Goal: Task Accomplishment & Management: Use online tool/utility

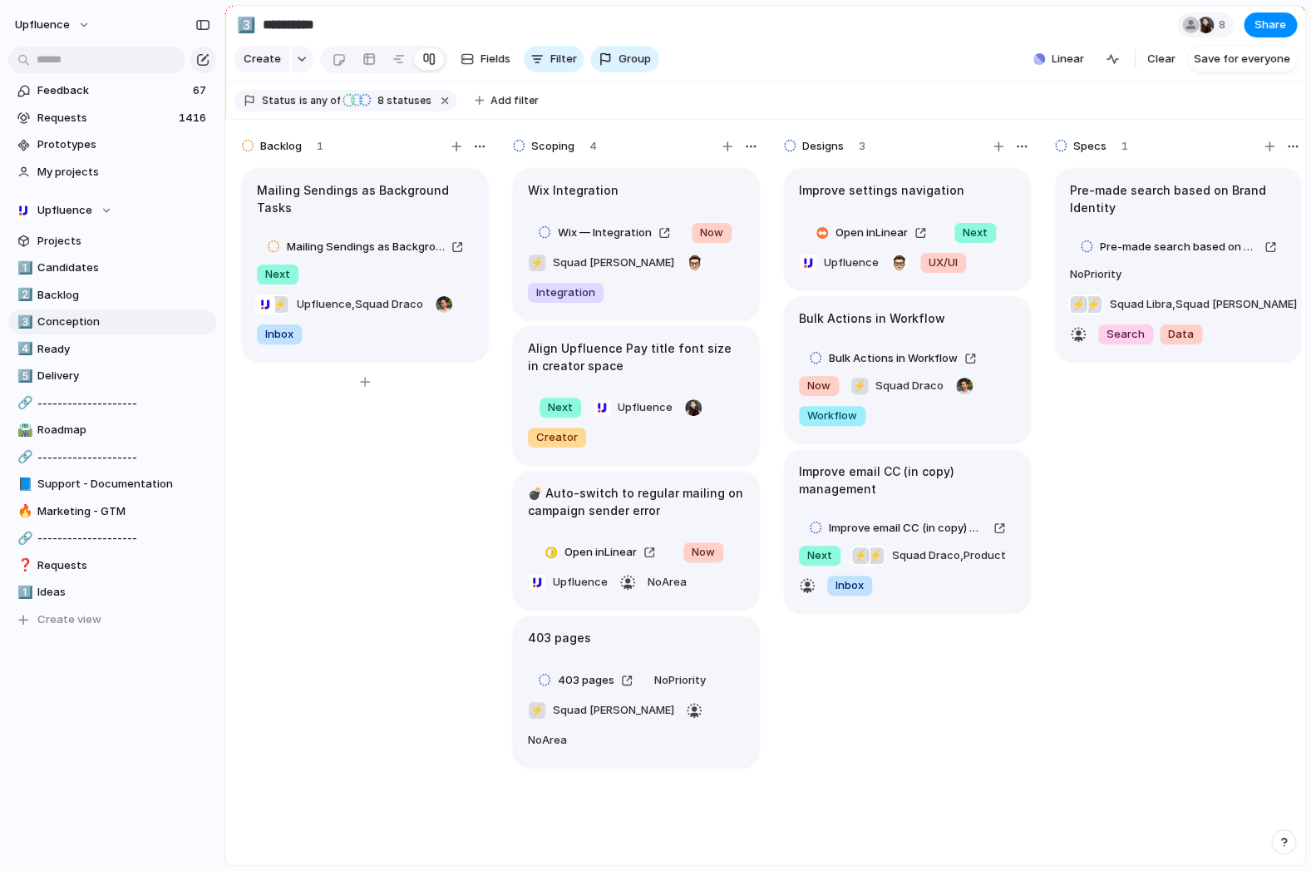
click at [394, 616] on div "Mailing Sendings as Background Tasks Mailing Sendings as Background Tasks Next …" at bounding box center [364, 523] width 249 height 714
click at [72, 324] on span "Conception" at bounding box center [123, 322] width 173 height 17
click at [145, 67] on input "text" at bounding box center [96, 60] width 176 height 27
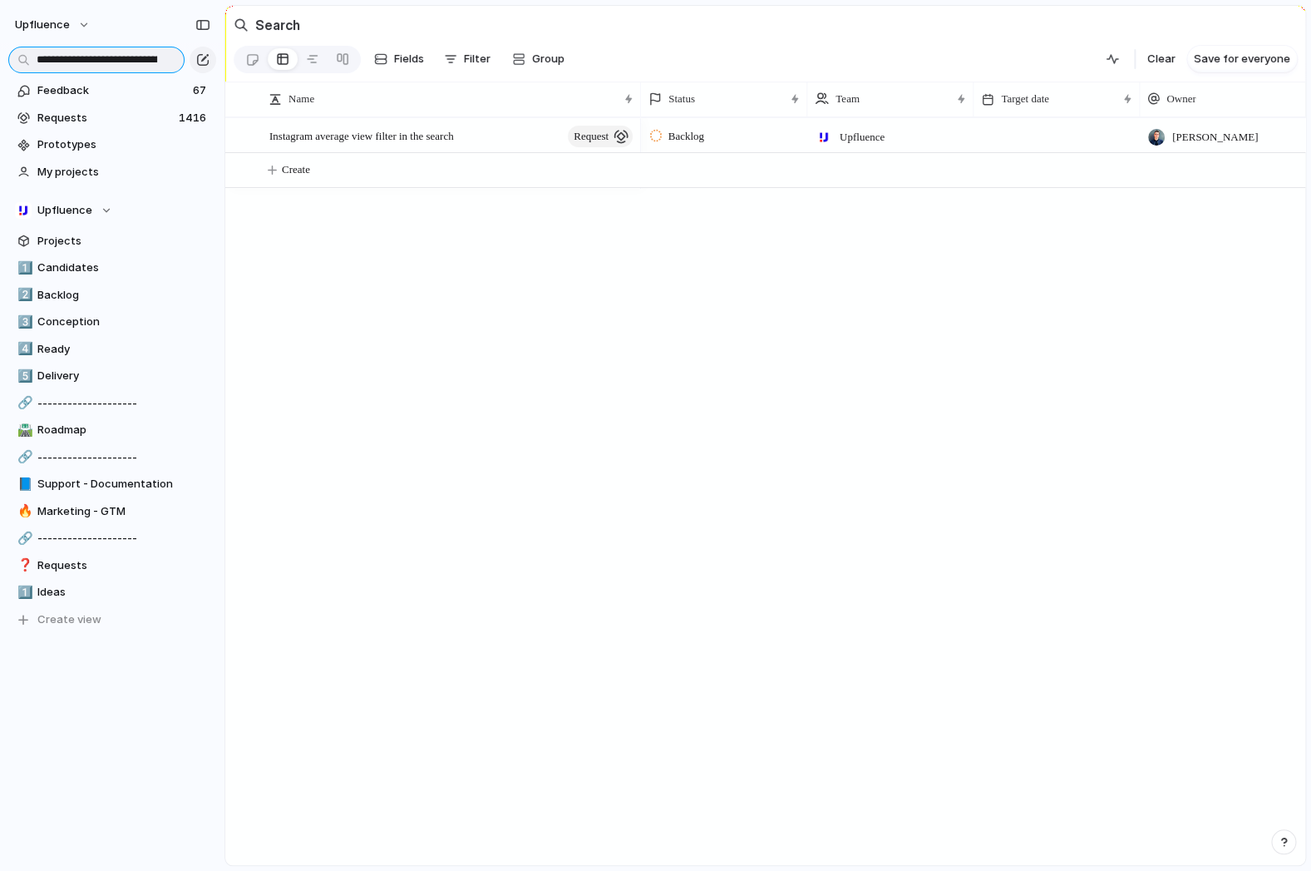
scroll to position [0, 100]
type input "**********"
click at [385, 131] on span "Instagram average view filter in the search" at bounding box center [361, 135] width 185 height 19
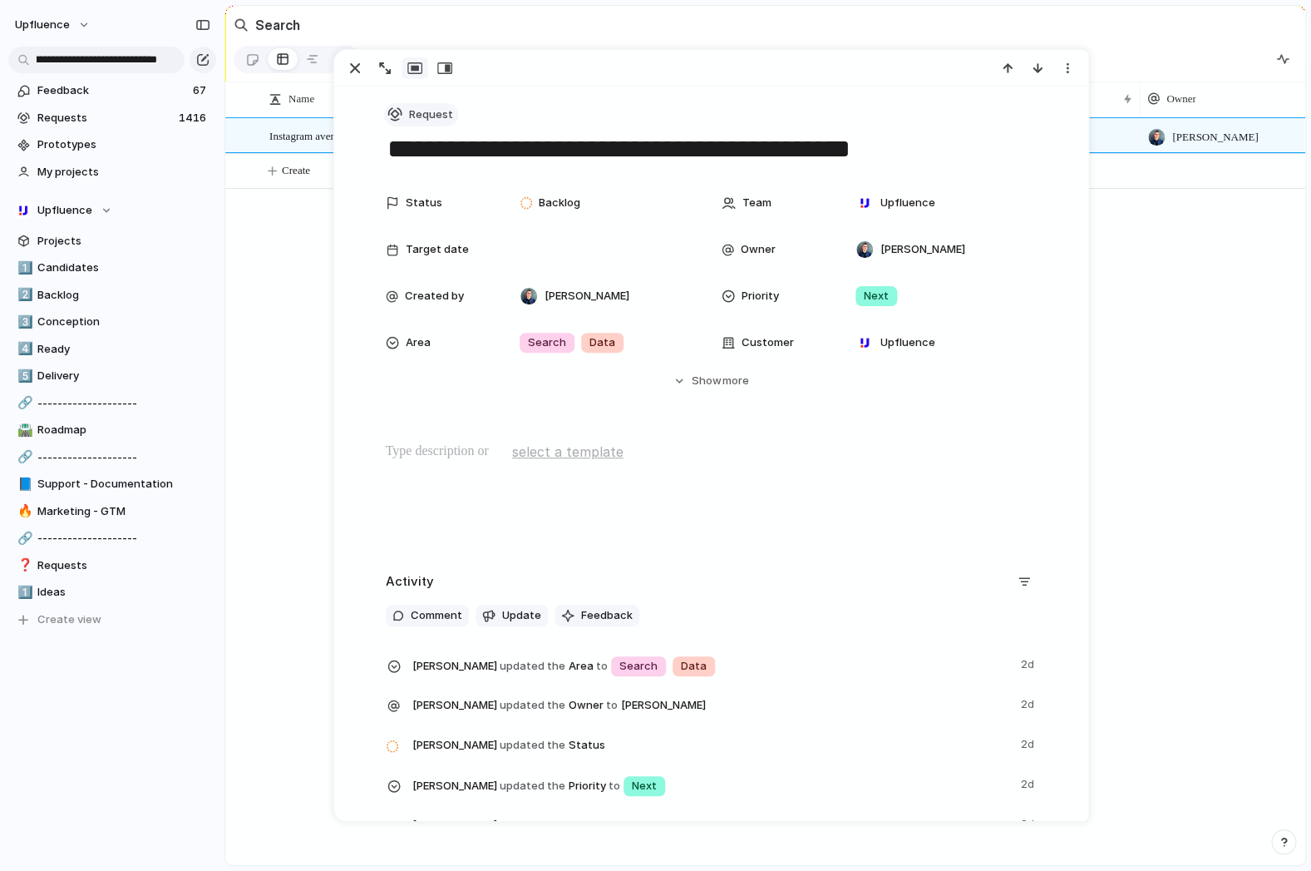
click at [429, 121] on span "Request" at bounding box center [431, 114] width 44 height 17
click at [419, 235] on span "Project" at bounding box center [436, 238] width 38 height 17
click at [584, 210] on div "Backlog" at bounding box center [553, 203] width 65 height 20
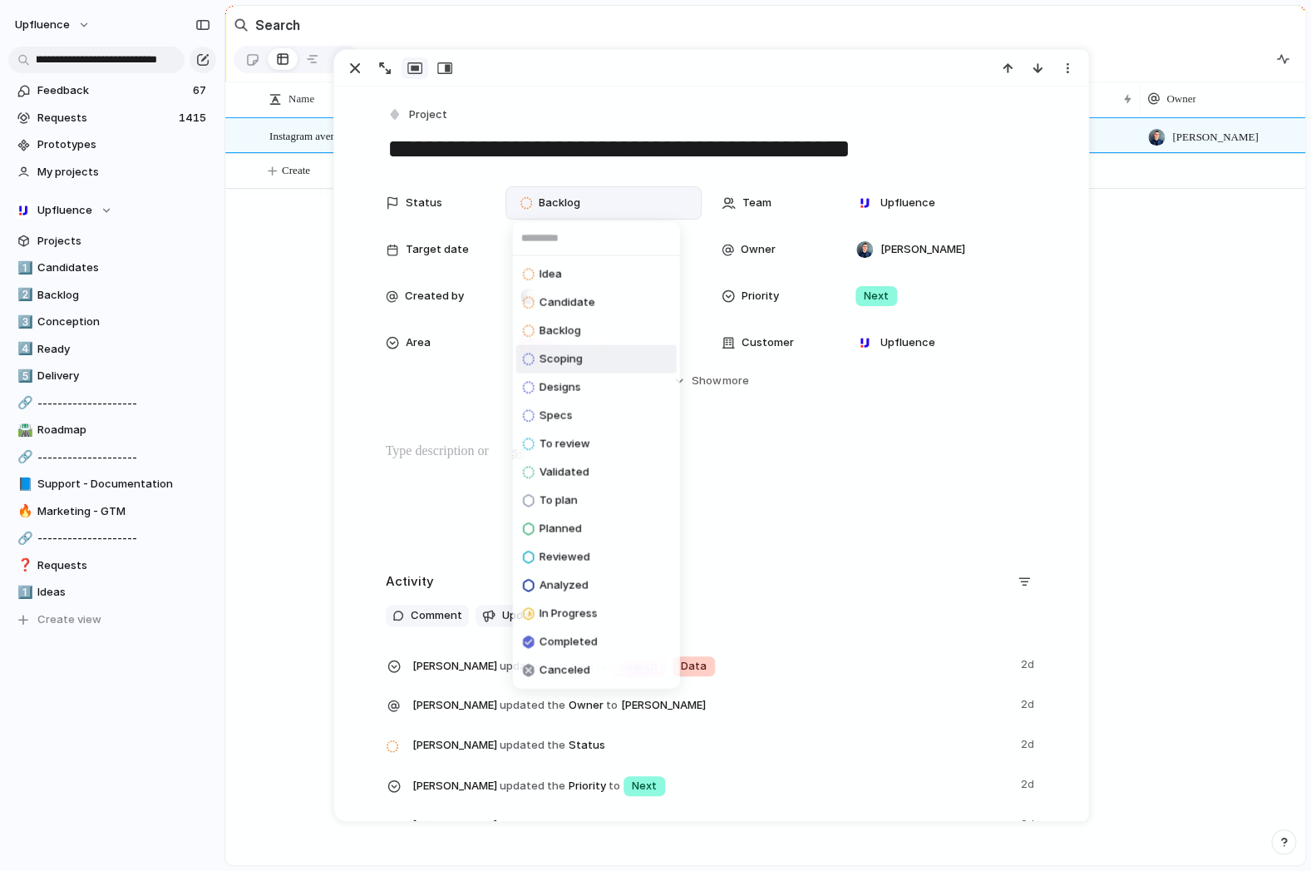
click at [584, 363] on li "Scoping" at bounding box center [596, 359] width 161 height 28
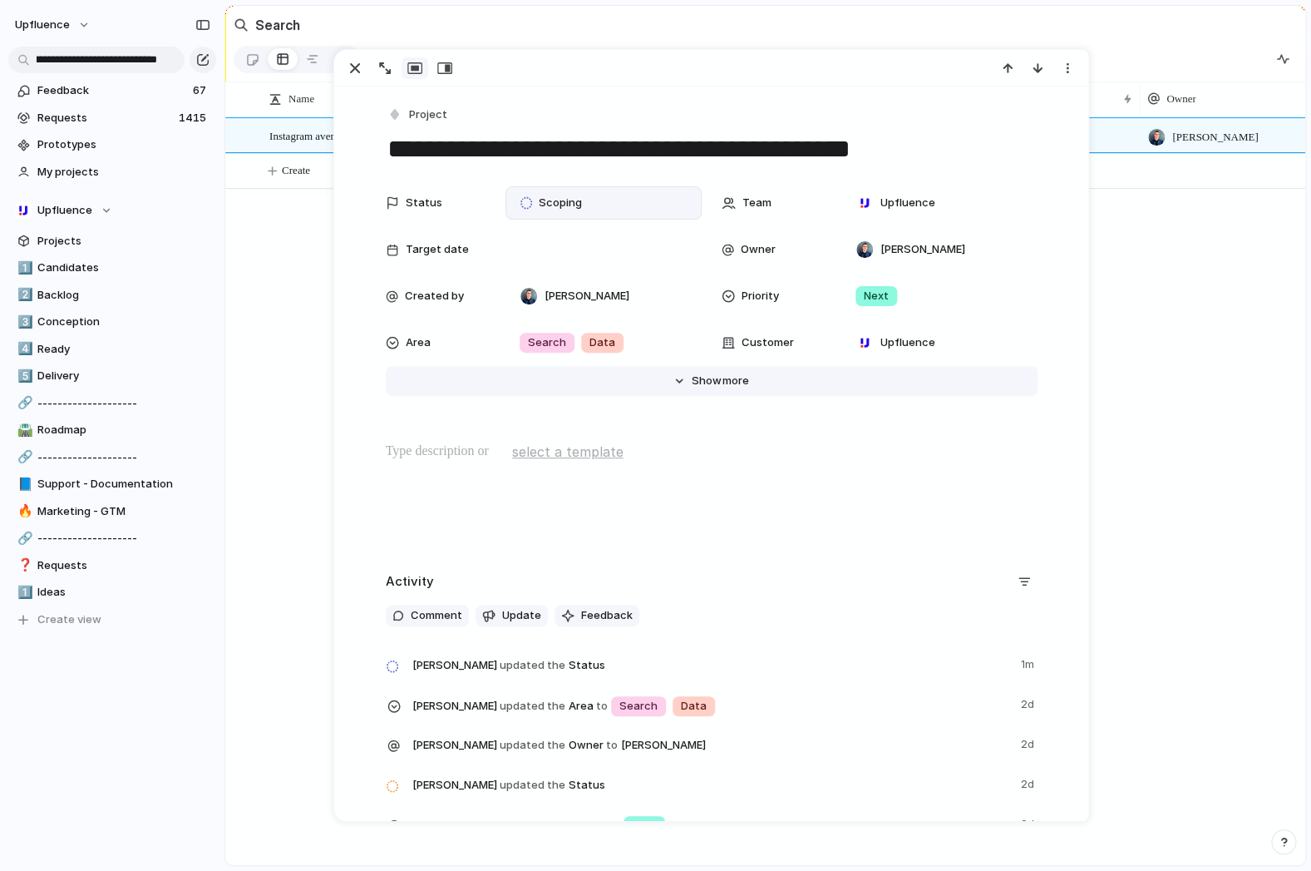
click at [704, 389] on span "Show" at bounding box center [707, 381] width 30 height 17
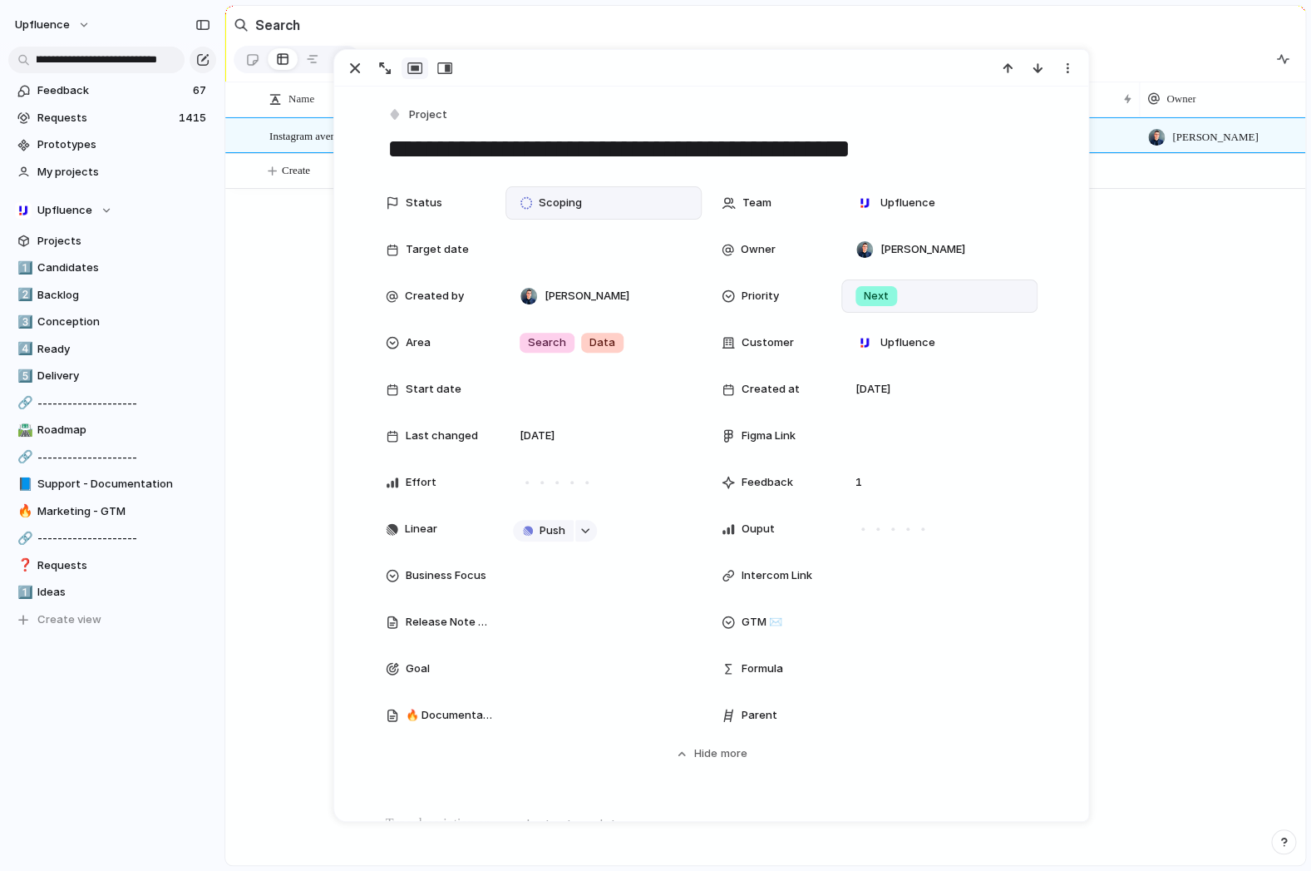
click at [885, 304] on span "Next" at bounding box center [876, 296] width 25 height 17
click at [885, 371] on span "Now" at bounding box center [878, 366] width 23 height 17
click at [531, 484] on div at bounding box center [527, 482] width 15 height 15
click at [536, 483] on div at bounding box center [542, 482] width 15 height 15
click at [527, 484] on div at bounding box center [527, 482] width 8 height 8
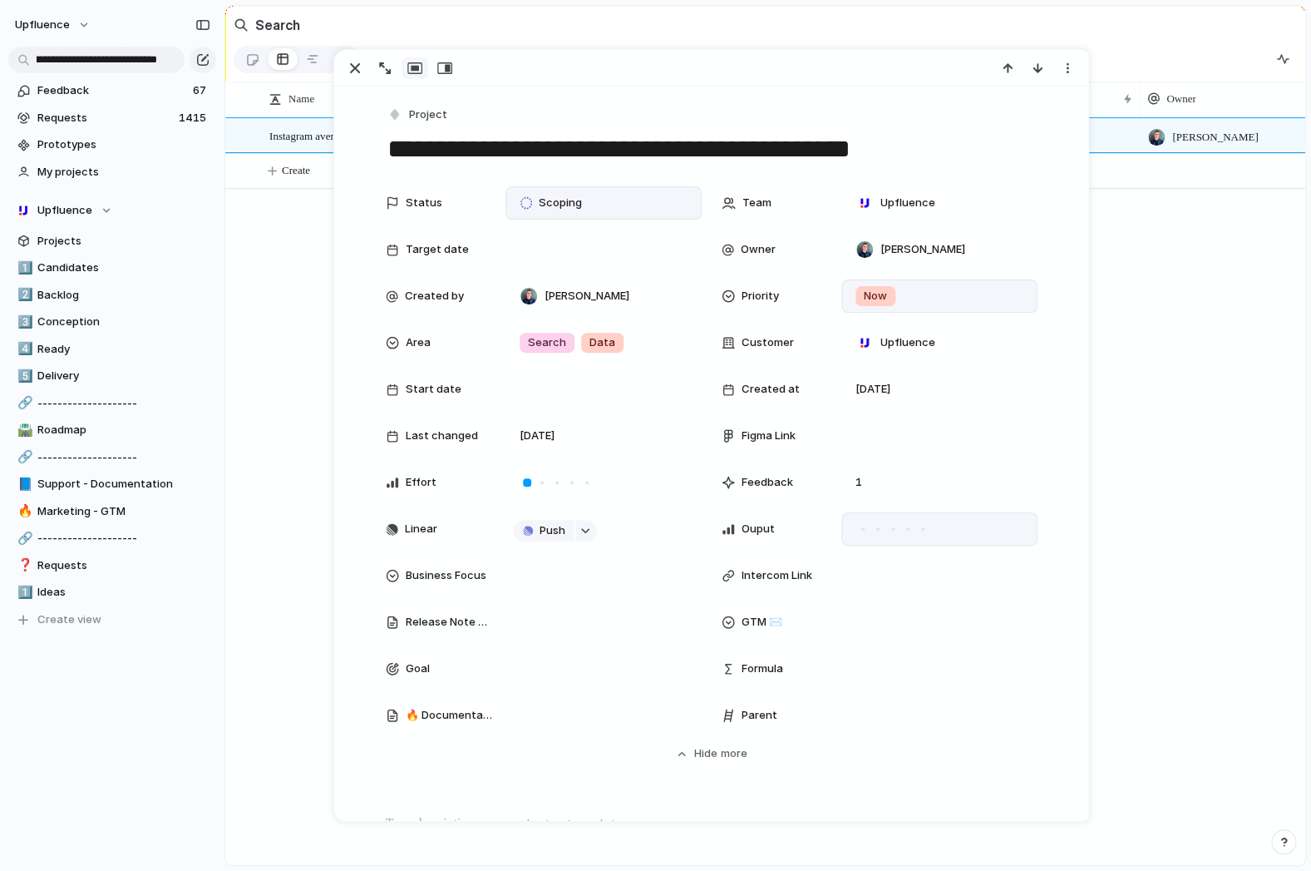
click at [899, 529] on div at bounding box center [893, 528] width 15 height 15
click at [906, 531] on div at bounding box center [908, 529] width 8 height 8
click at [543, 483] on div at bounding box center [542, 482] width 8 height 8
click at [587, 531] on div "button" at bounding box center [586, 530] width 12 height 7
click at [649, 590] on span "Issues" at bounding box center [656, 595] width 33 height 17
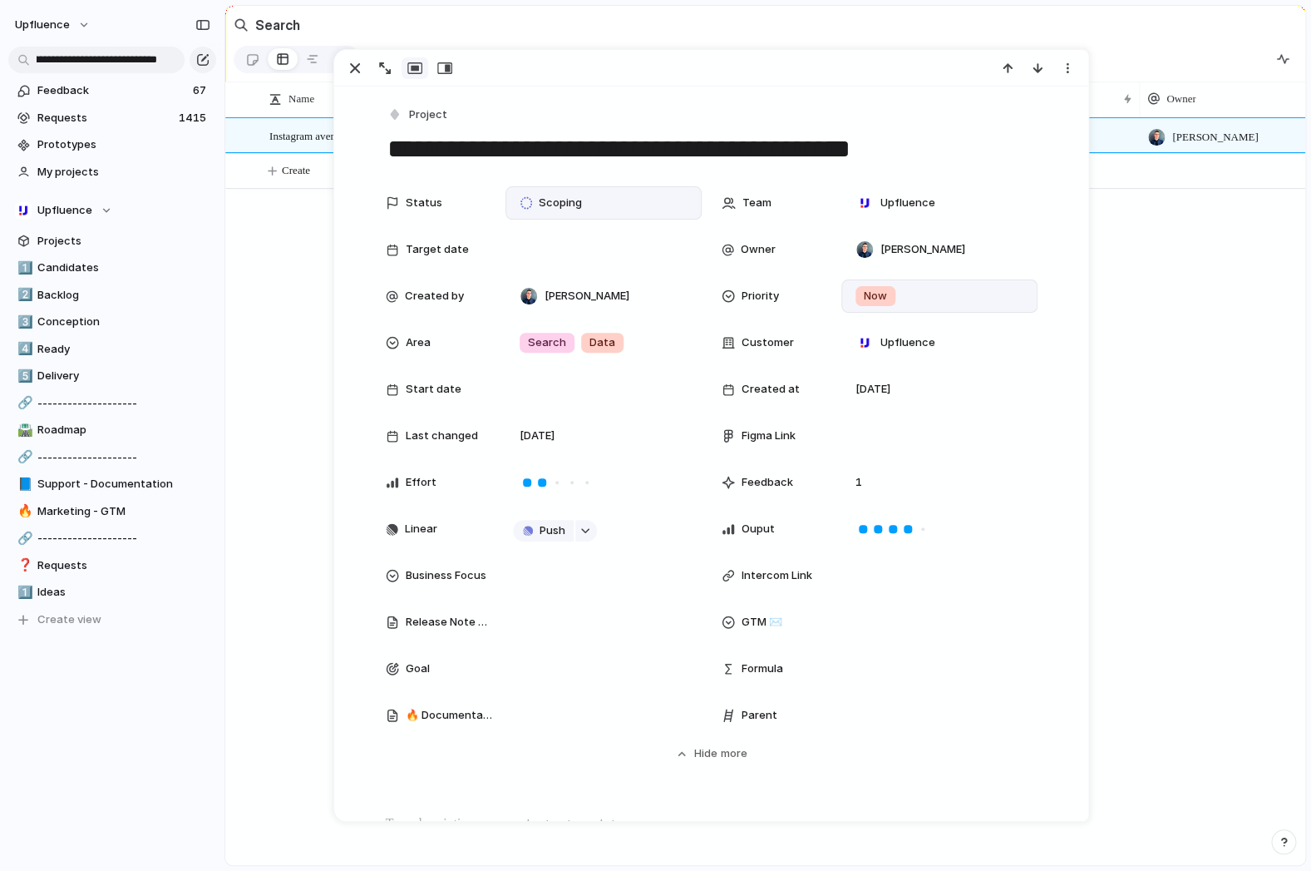
click at [446, 785] on div "Projects Issues WIP - Merge Field Create Modal Form WIP — Align “My Account” Dr…" at bounding box center [655, 435] width 1311 height 871
click at [542, 577] on div at bounding box center [603, 575] width 181 height 18
click at [455, 770] on div "Type to add a value" at bounding box center [655, 435] width 1311 height 871
click at [855, 613] on div at bounding box center [940, 621] width 196 height 33
click at [543, 775] on div "Communication needed ✉️ Communication done ✅" at bounding box center [655, 435] width 1311 height 871
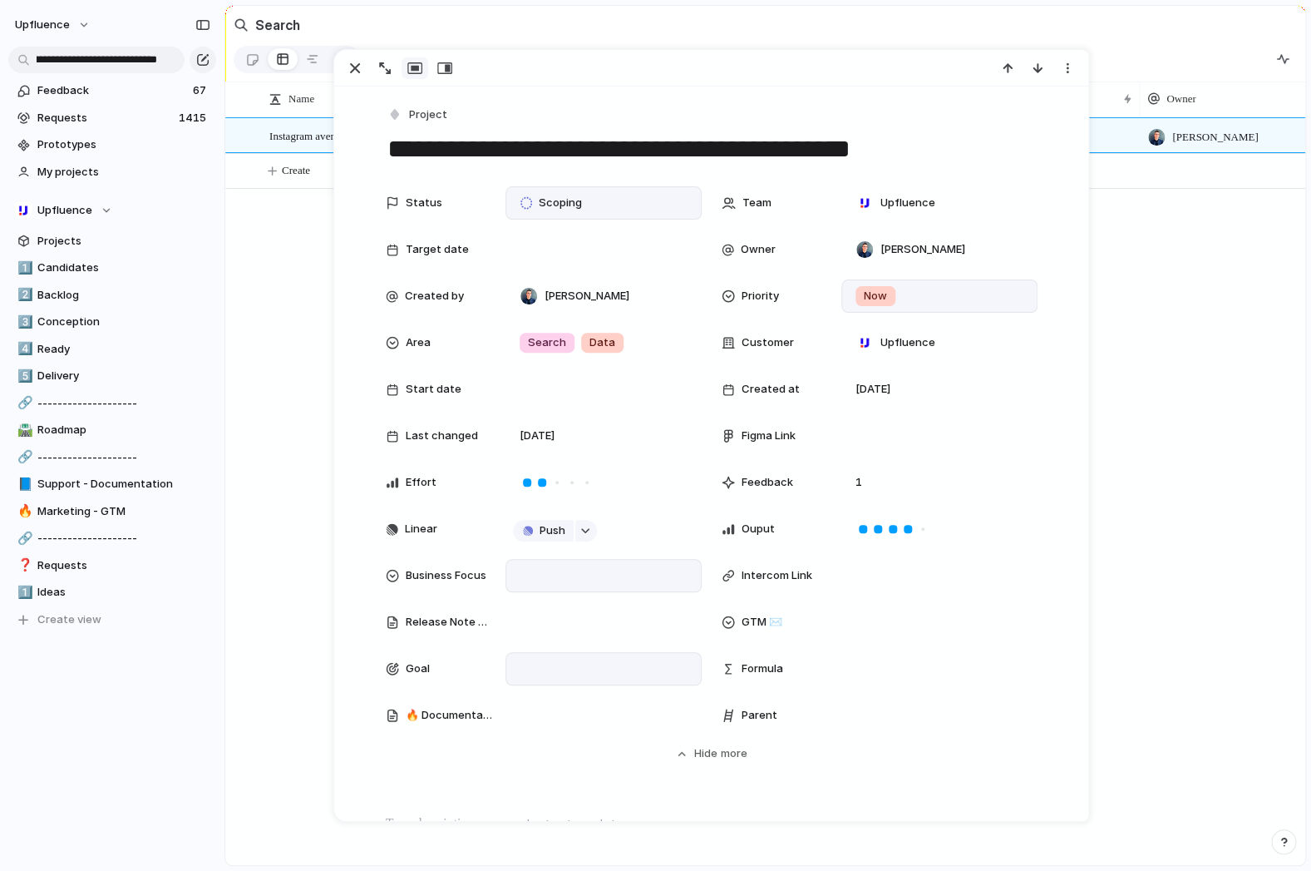
click at [577, 669] on div at bounding box center [603, 668] width 181 height 18
click at [493, 788] on div "Type to add a value" at bounding box center [655, 435] width 1311 height 871
click at [543, 710] on div at bounding box center [603, 715] width 181 height 18
click at [448, 773] on div "Needed 🔨 In progress 🏃‍♂️ To review 👀 Done ✅ No 🔥 Documentation" at bounding box center [655, 435] width 1311 height 871
click at [875, 710] on div at bounding box center [939, 715] width 181 height 18
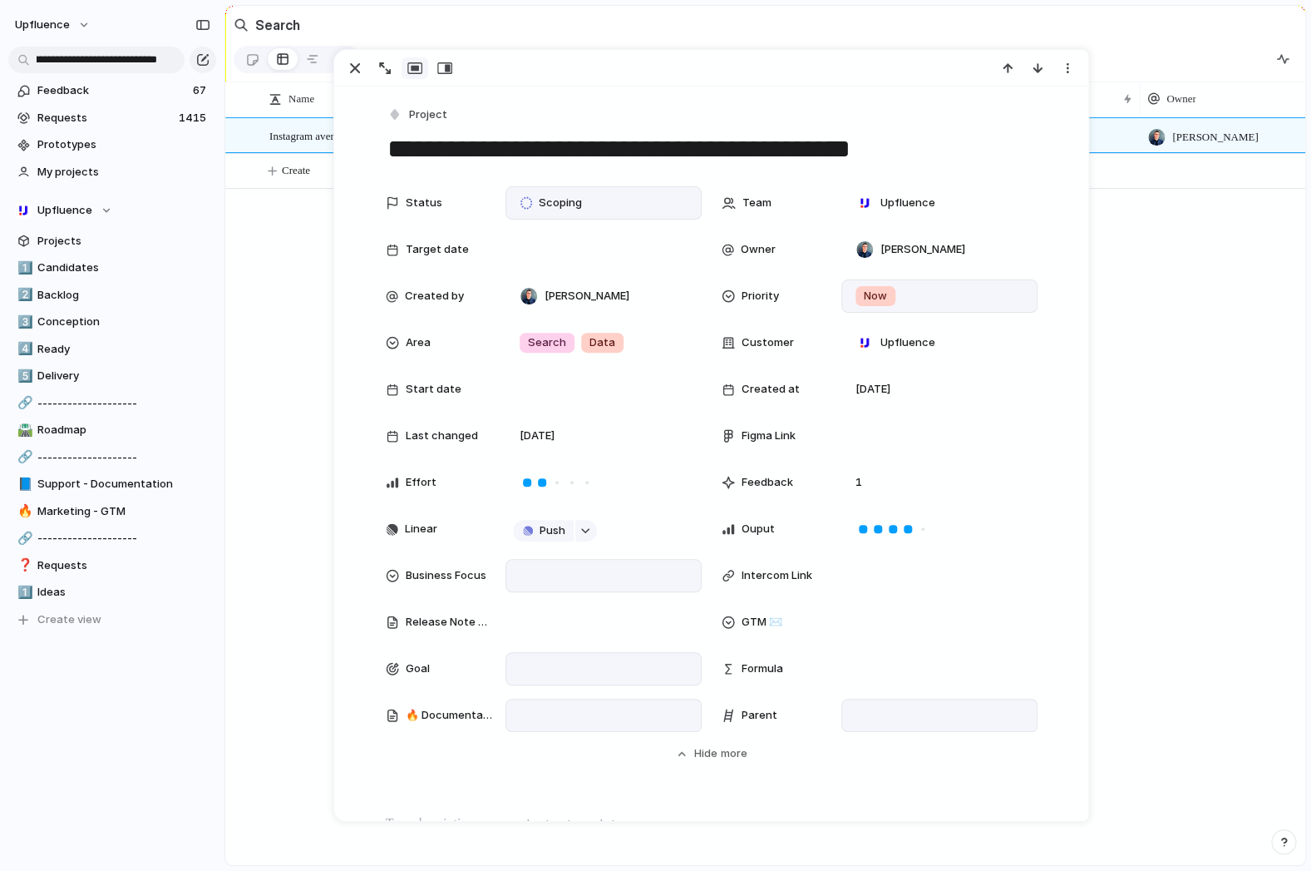
click at [565, 756] on div "Customizable Terms & Conditions pages Dynamic variables in affiliate links Chan…" at bounding box center [655, 435] width 1311 height 871
click at [565, 247] on div at bounding box center [603, 249] width 181 height 18
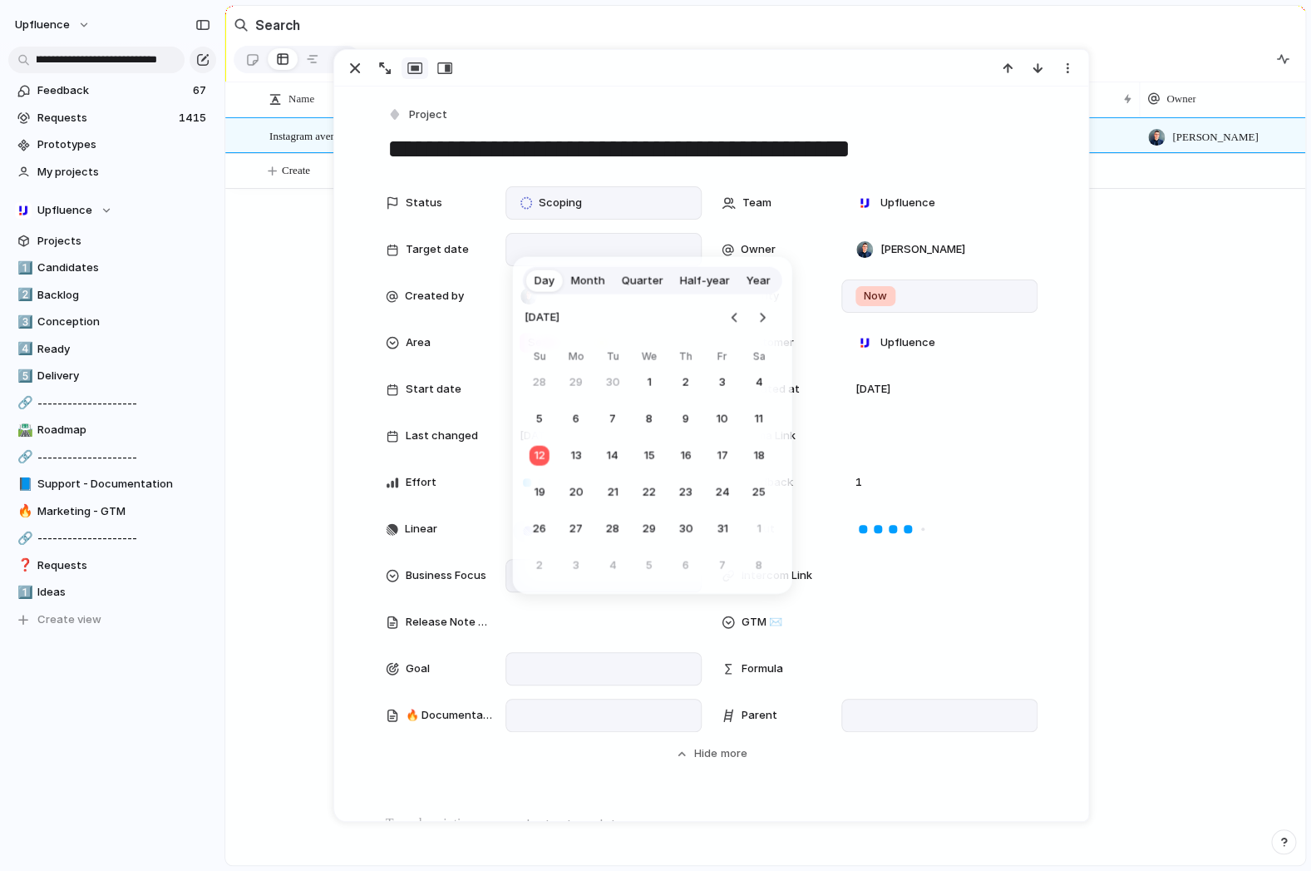
click at [623, 87] on div "Day Month Quarter Half-year Year [DATE] Su Mo Tu We Th Fr Sa 28 29 30 1 2 3 4 5…" at bounding box center [655, 435] width 1311 height 871
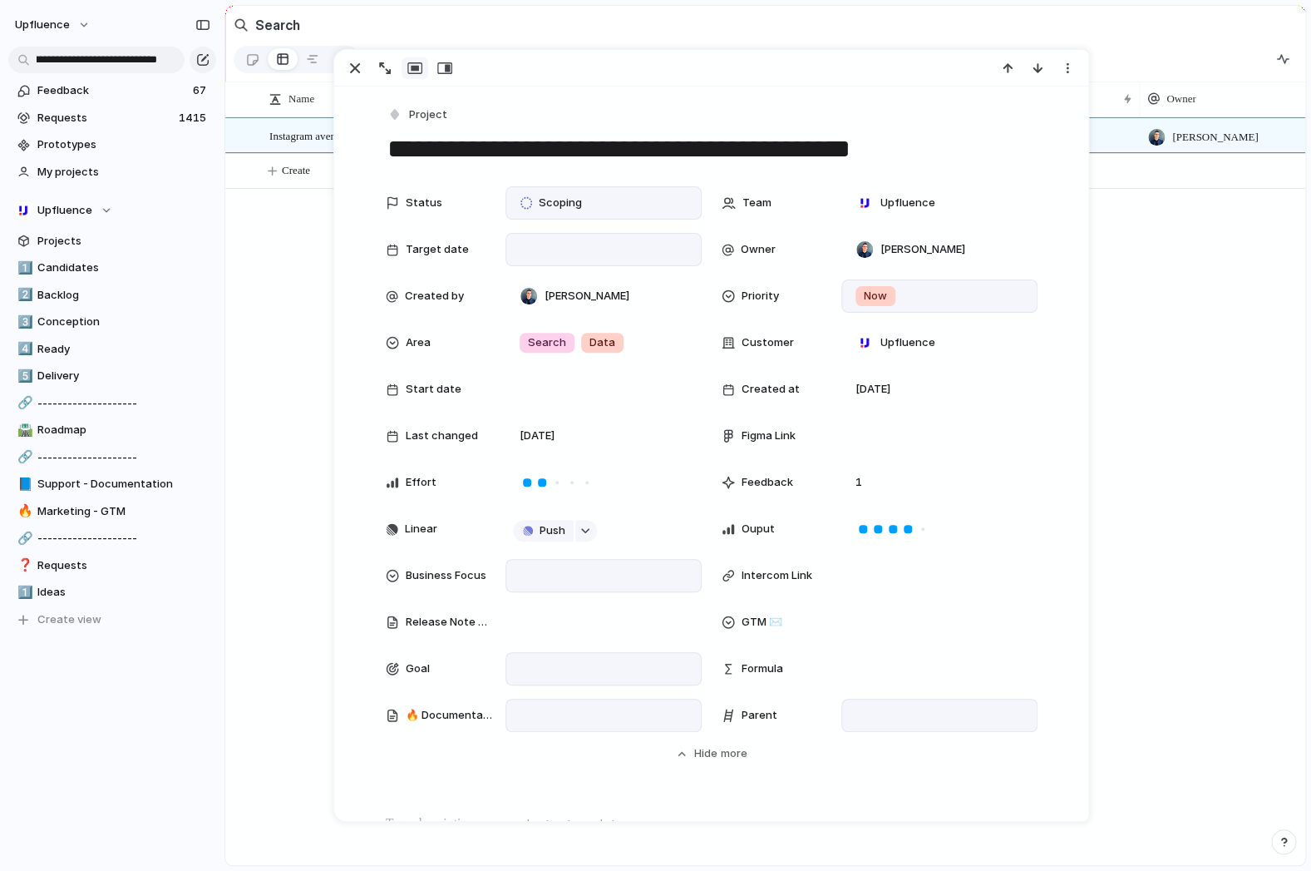
click at [557, 720] on div at bounding box center [603, 715] width 181 height 18
click at [594, 741] on li "Needed 🔨" at bounding box center [596, 736] width 161 height 28
click at [531, 795] on div "**********" at bounding box center [711, 777] width 754 height 1383
click at [269, 348] on div "Instagram average view filter in the search Scoping Upfluence [PERSON_NAME] [PE…" at bounding box center [765, 491] width 1080 height 748
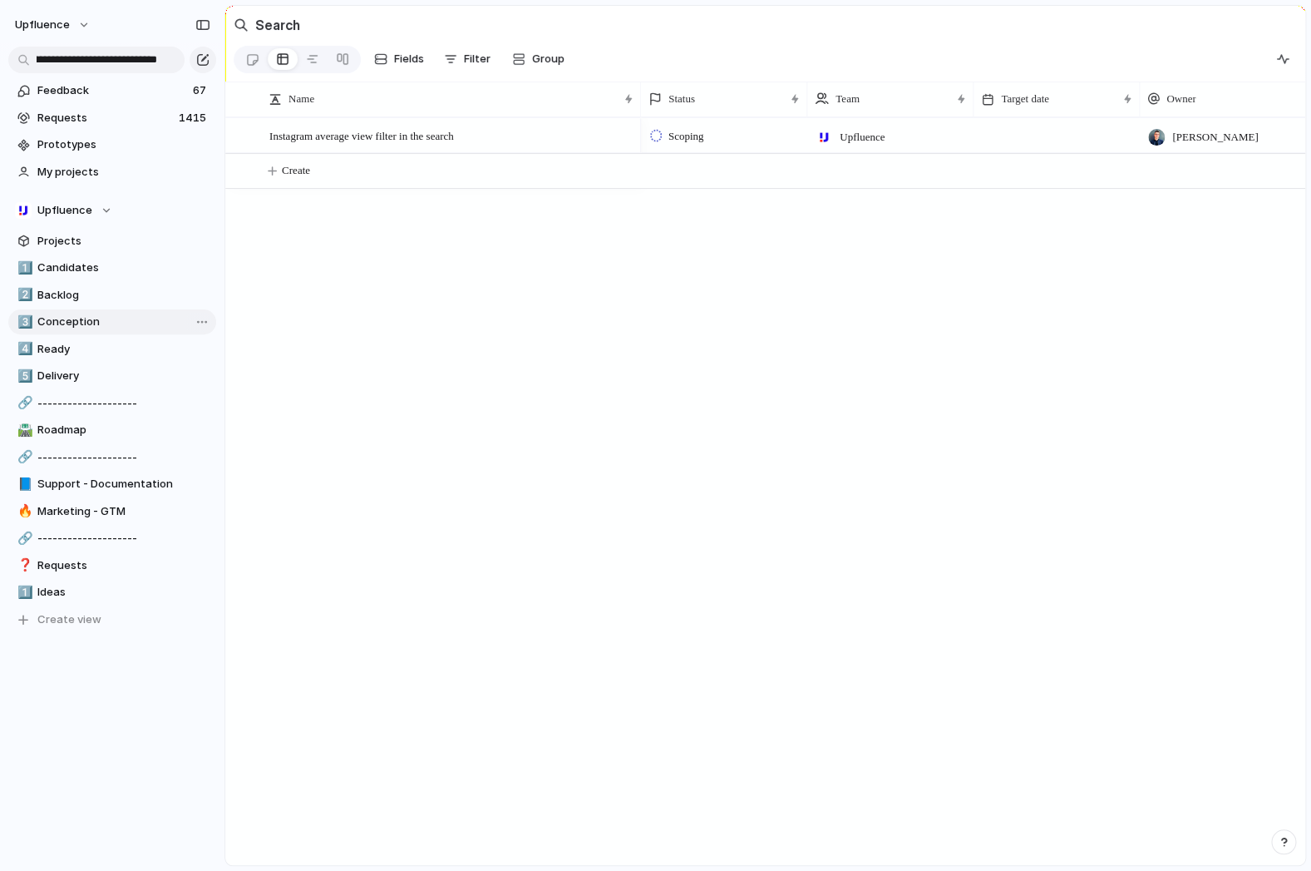
click at [72, 319] on span "Conception" at bounding box center [123, 322] width 173 height 17
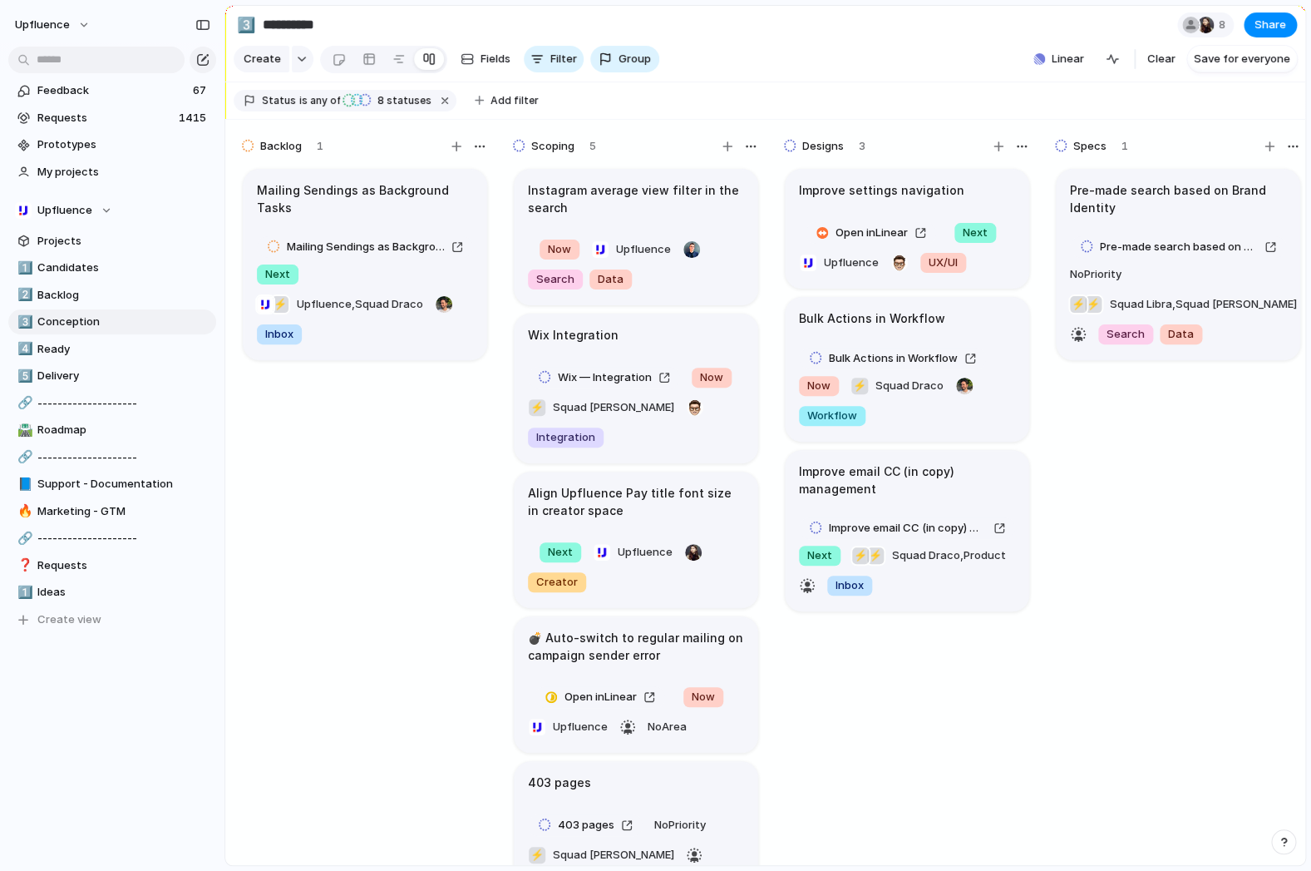
click at [610, 198] on h1 "Instagram average view filter in the search" at bounding box center [636, 198] width 216 height 35
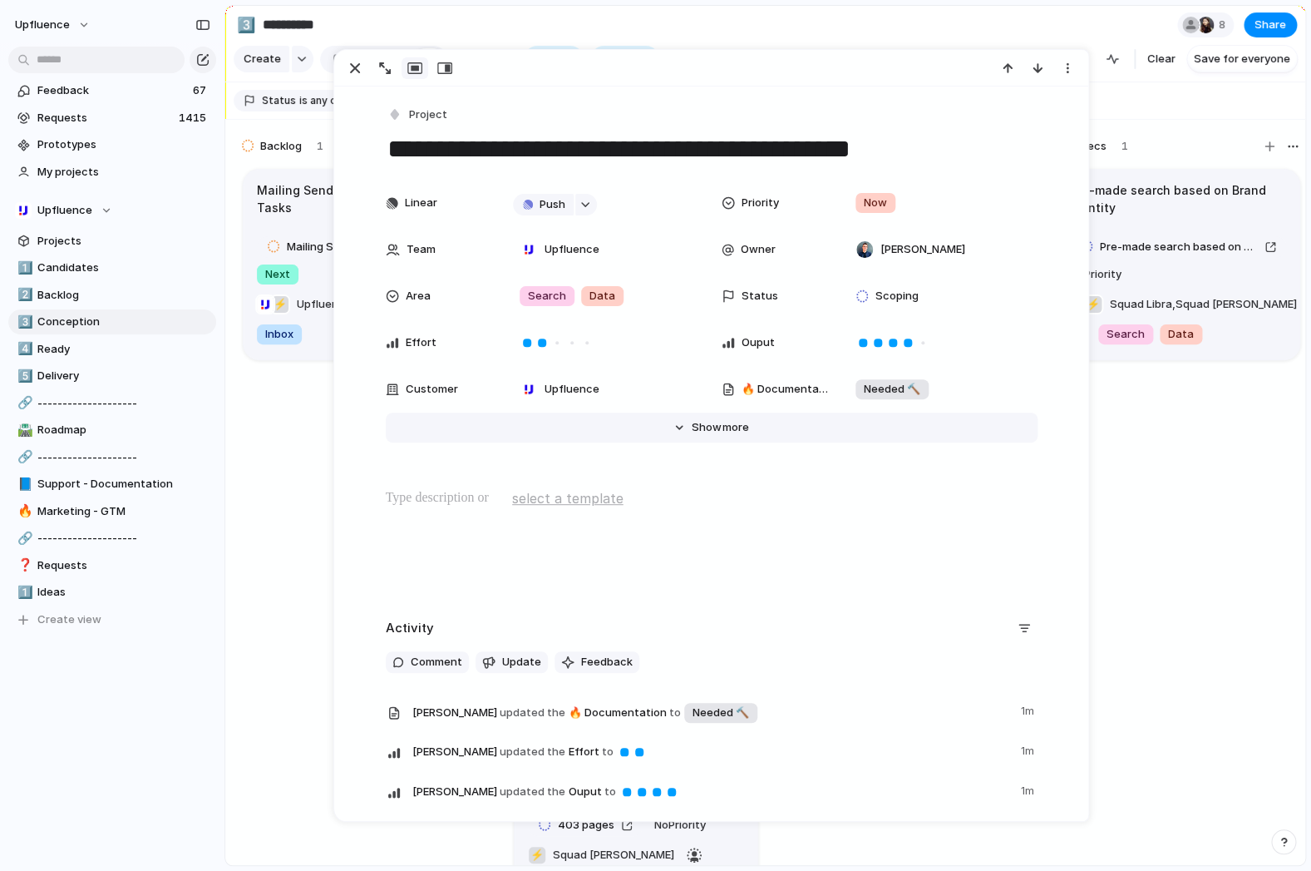
click at [682, 436] on button "Hide Show more" at bounding box center [712, 427] width 652 height 30
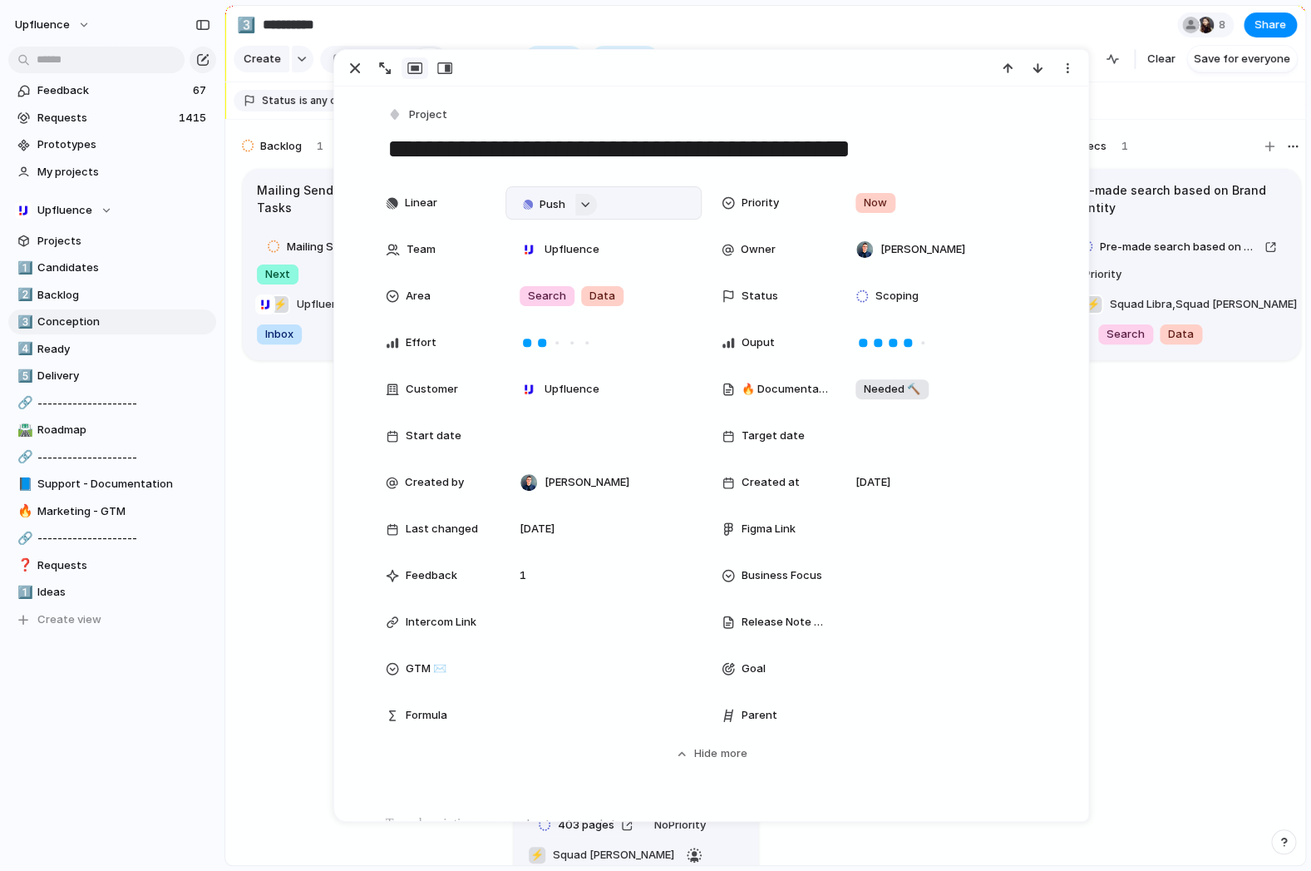
click at [586, 207] on div "button" at bounding box center [586, 204] width 12 height 7
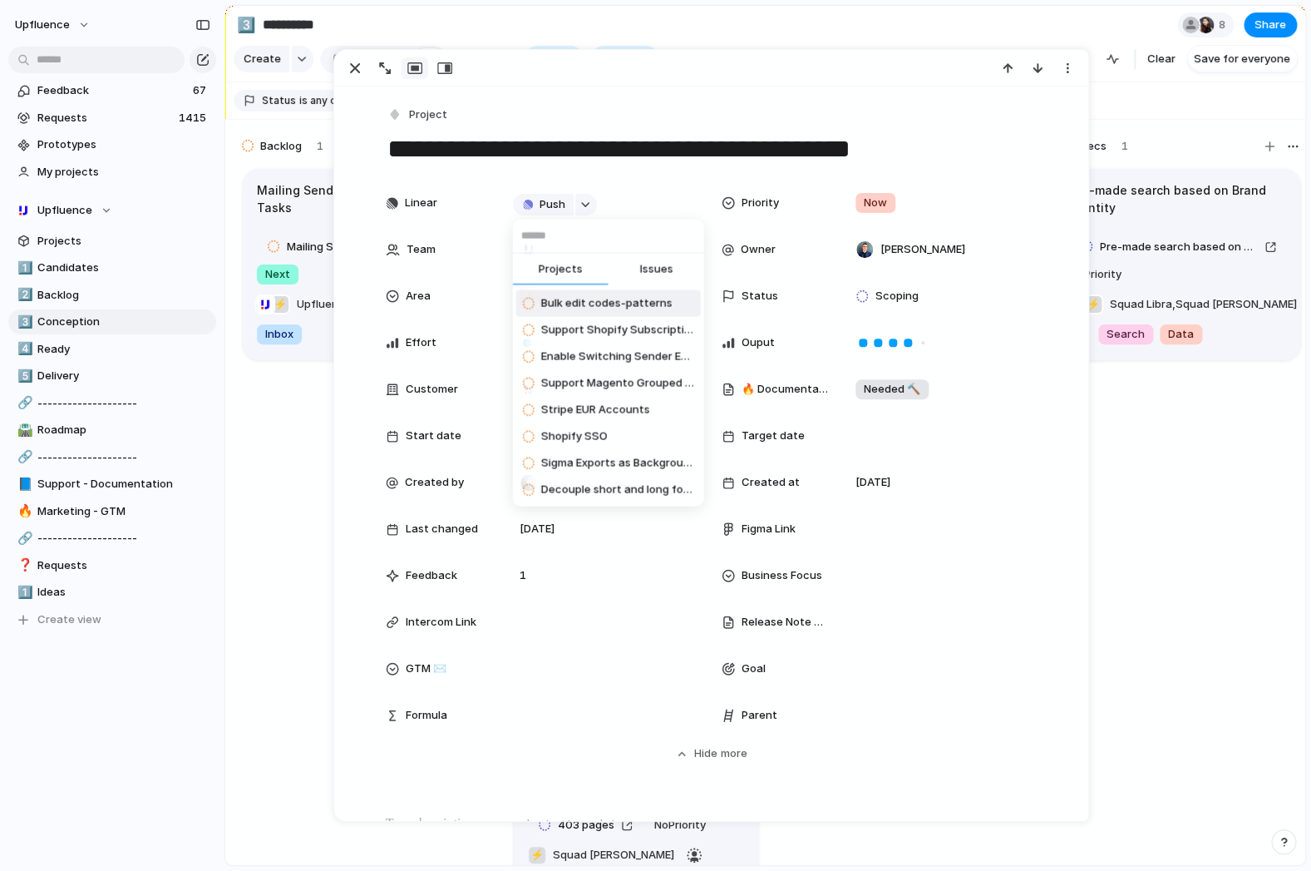
click at [633, 260] on button "Issues" at bounding box center [657, 270] width 96 height 33
click at [570, 238] on input "text" at bounding box center [608, 236] width 191 height 33
paste input "**********"
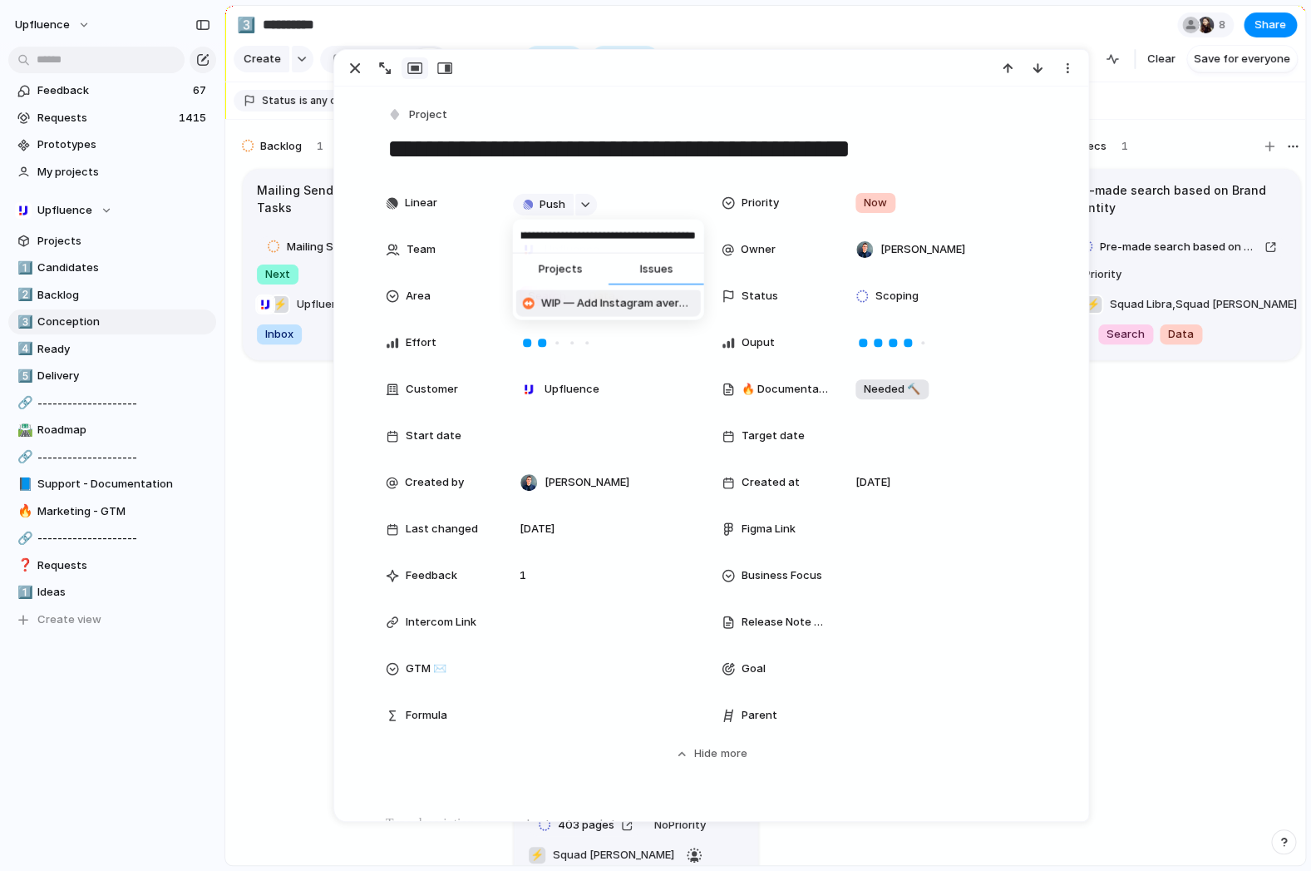
type input "**********"
click at [564, 302] on span "WIP — Add Instagram average views as a search filter" at bounding box center [617, 303] width 153 height 17
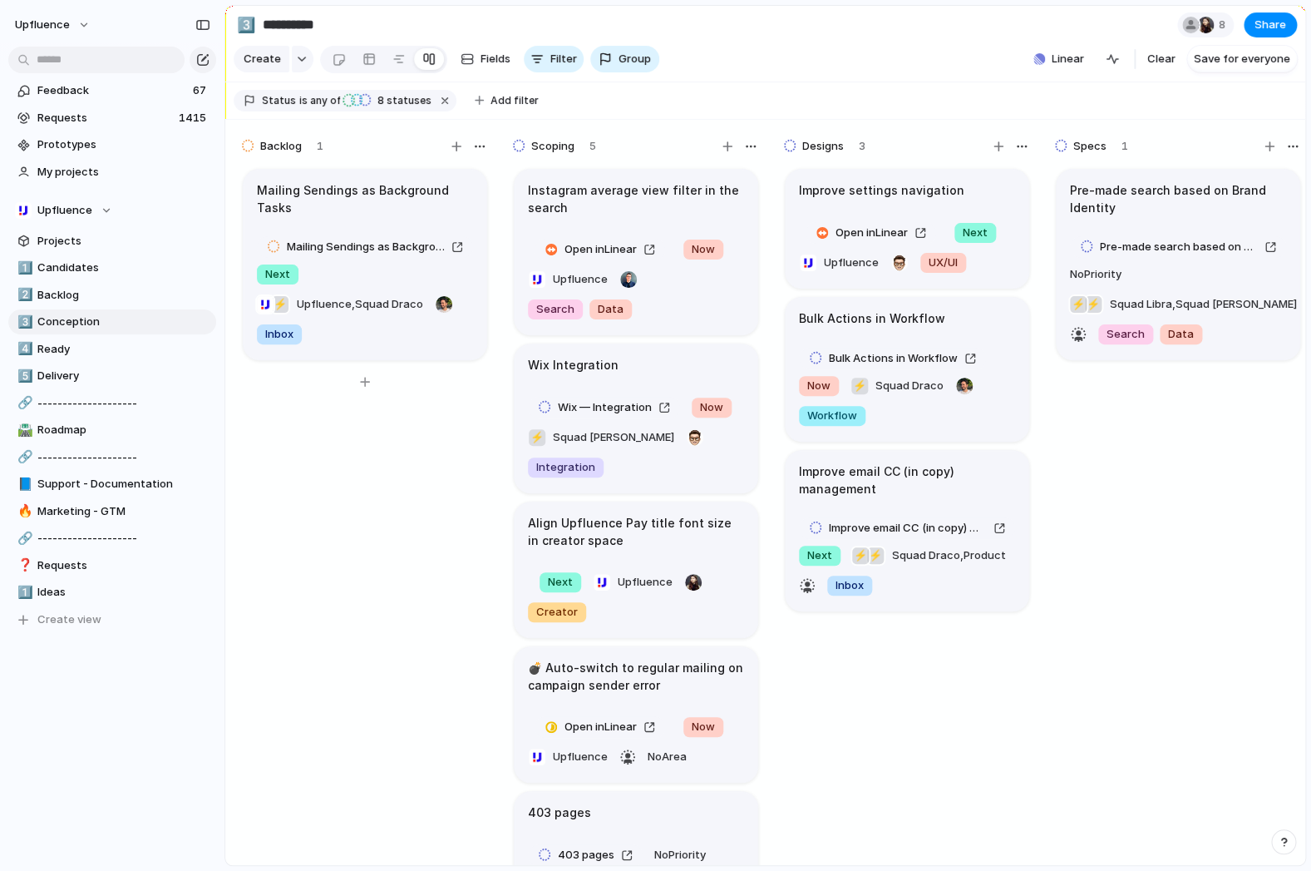
click at [268, 496] on div "Mailing Sendings as Background Tasks Mailing Sendings as Background Tasks Next …" at bounding box center [364, 523] width 249 height 714
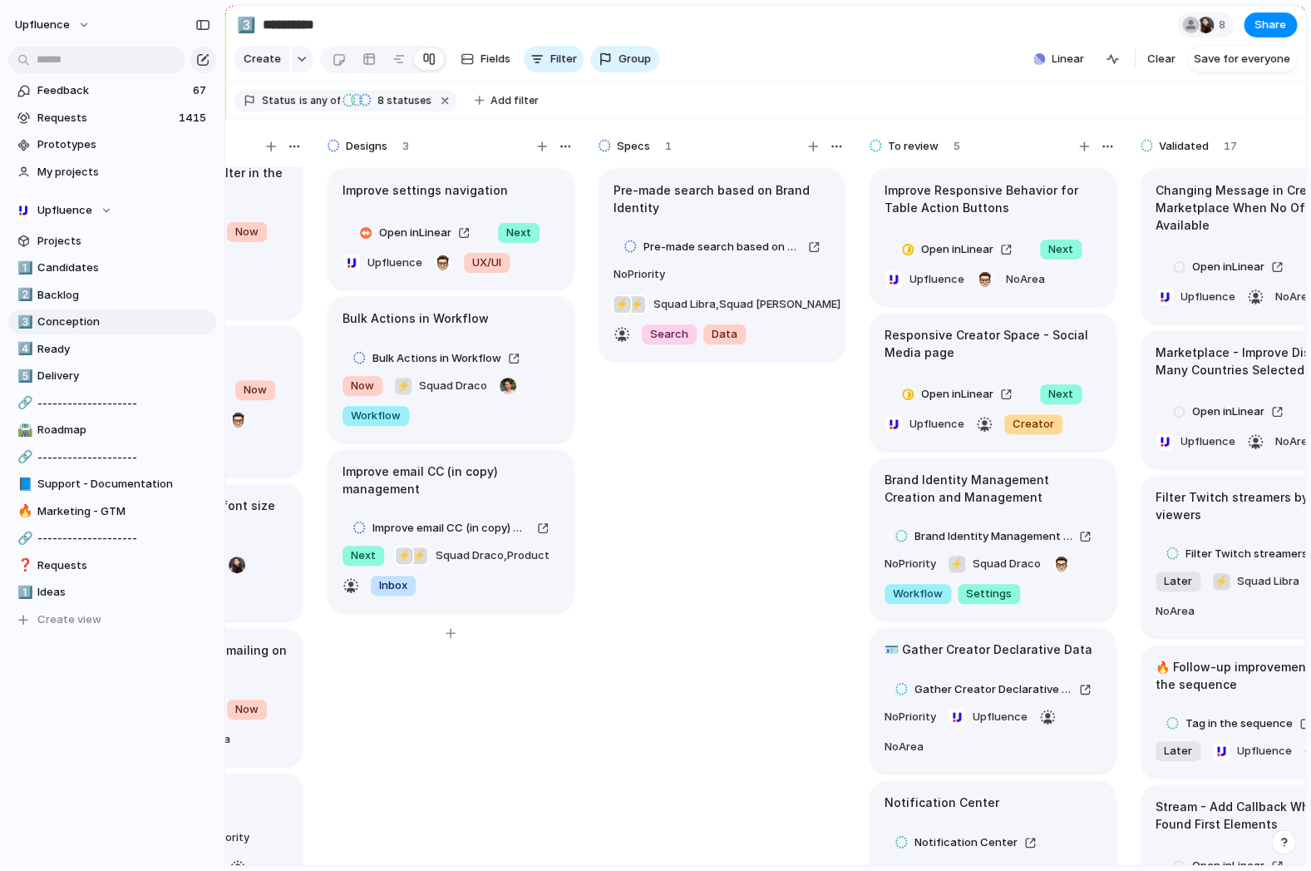
scroll to position [0, 476]
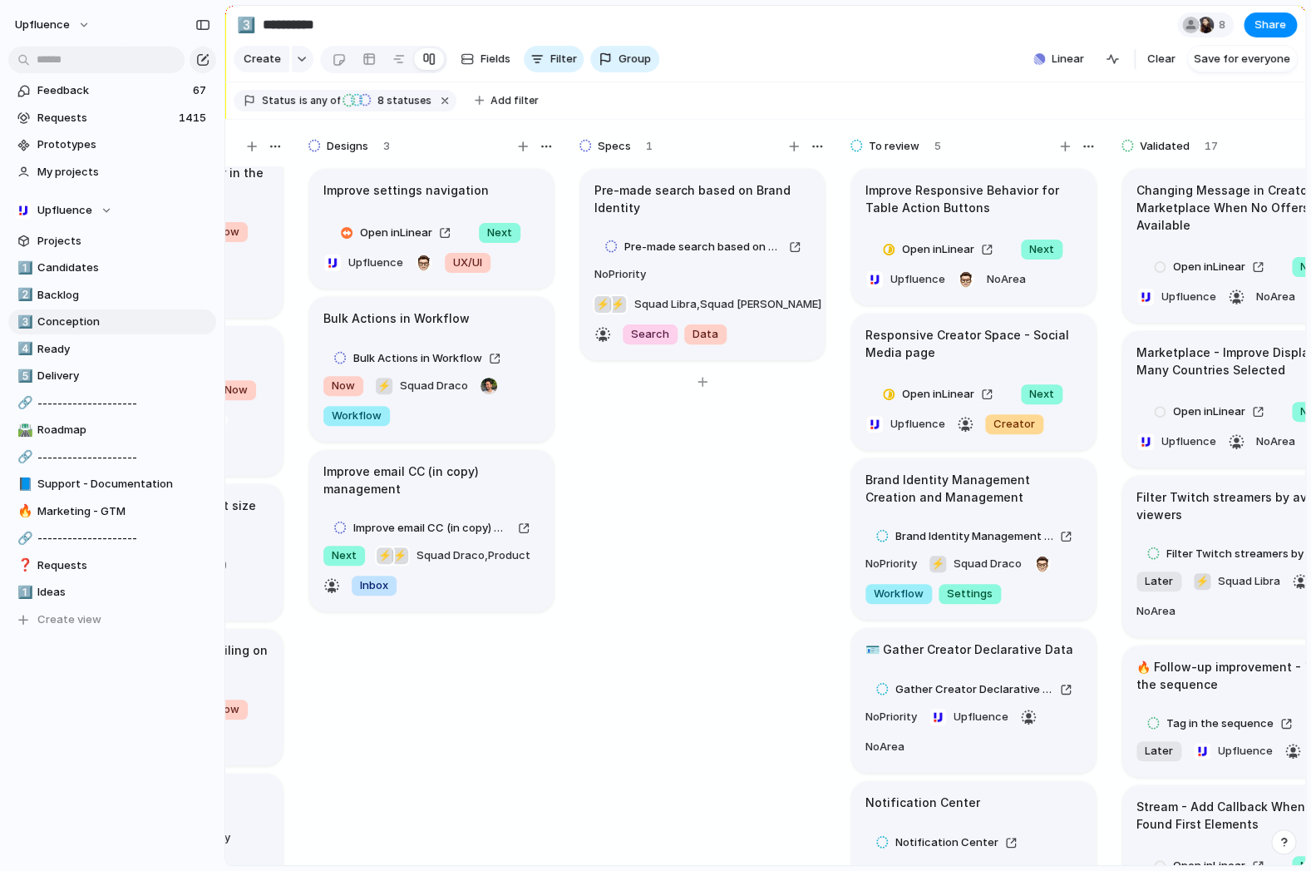
click at [698, 203] on h1 "Pre-made search based on Brand Identity" at bounding box center [703, 198] width 216 height 35
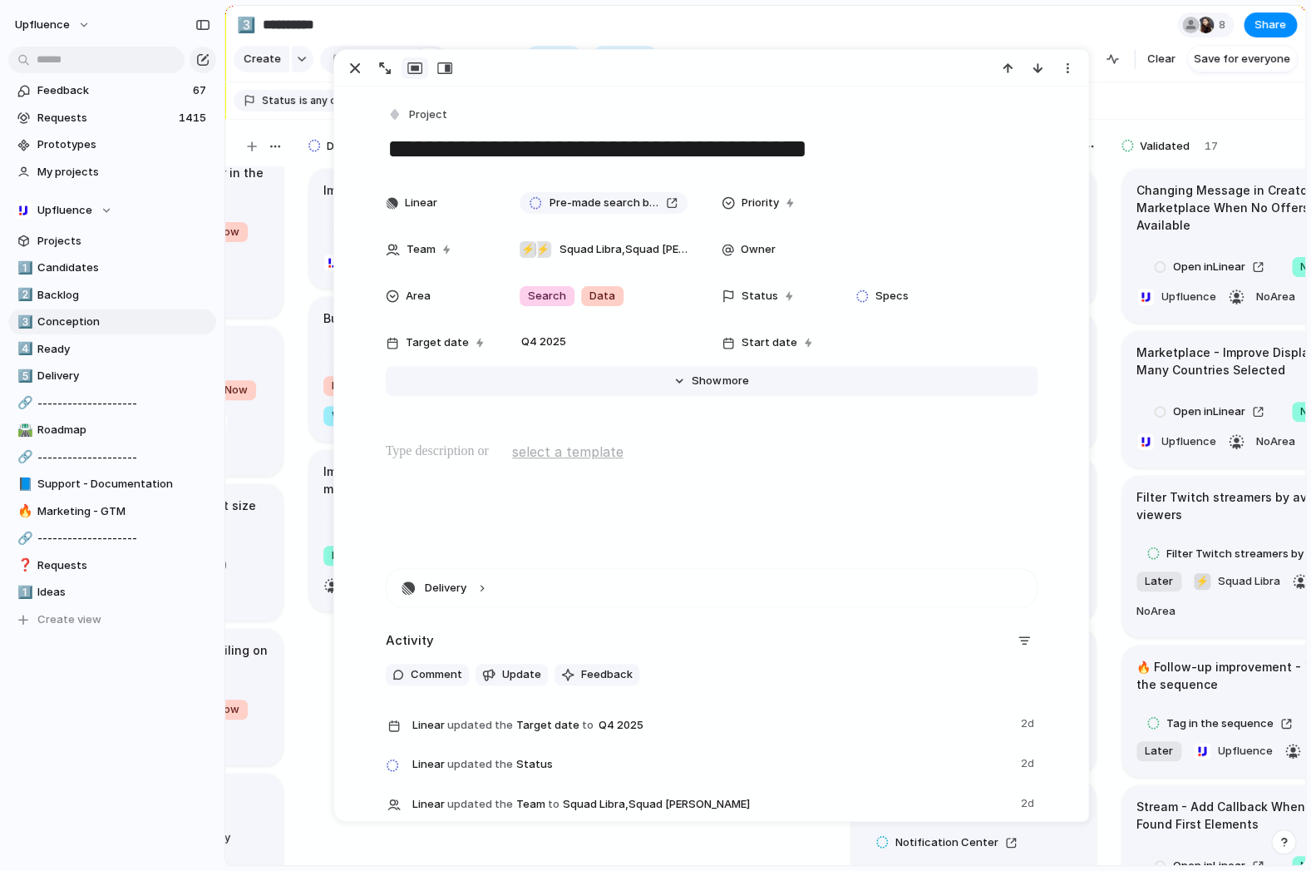
click at [754, 378] on button "Hide Show more" at bounding box center [712, 381] width 652 height 30
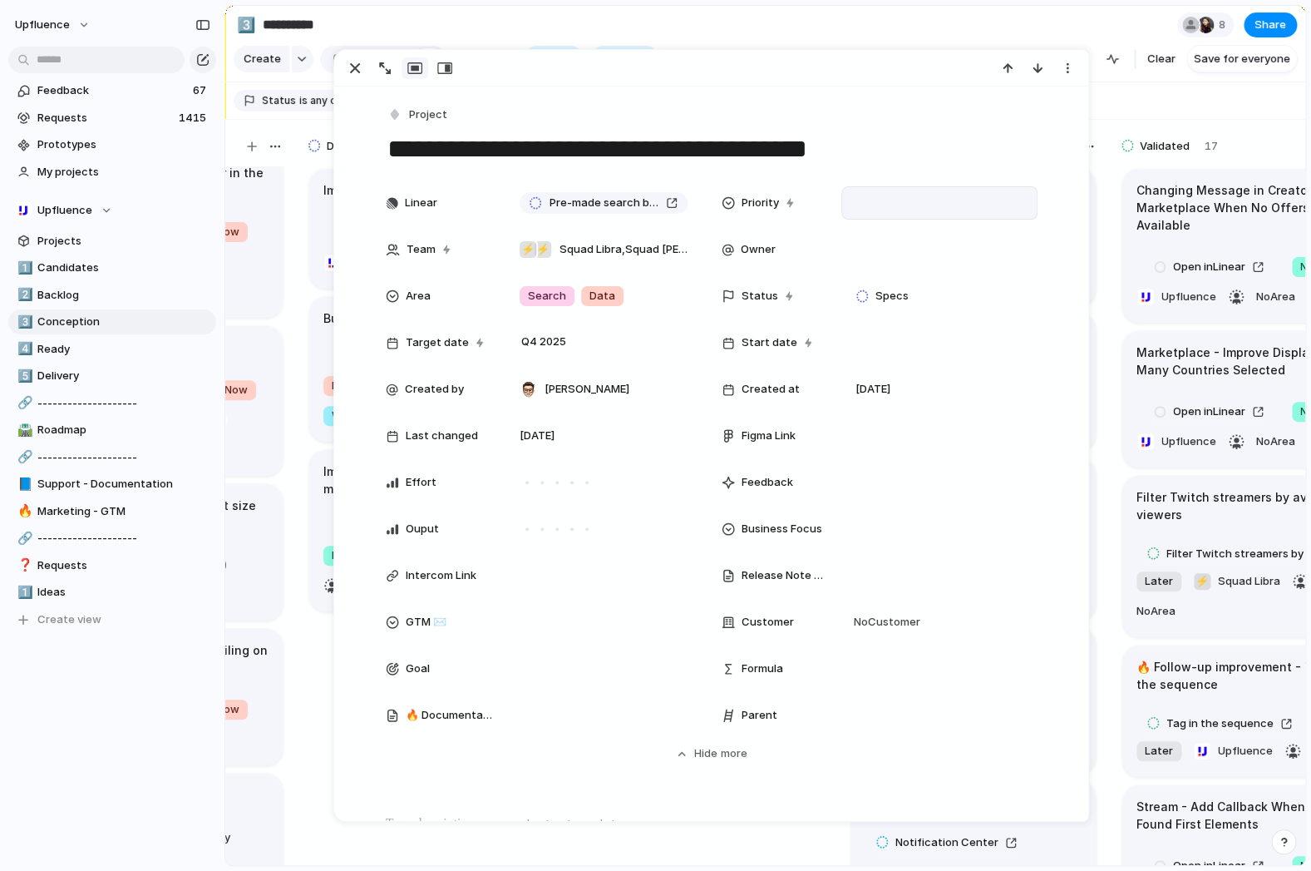
click at [847, 206] on div at bounding box center [940, 202] width 196 height 33
click at [883, 263] on span "Now" at bounding box center [878, 262] width 23 height 17
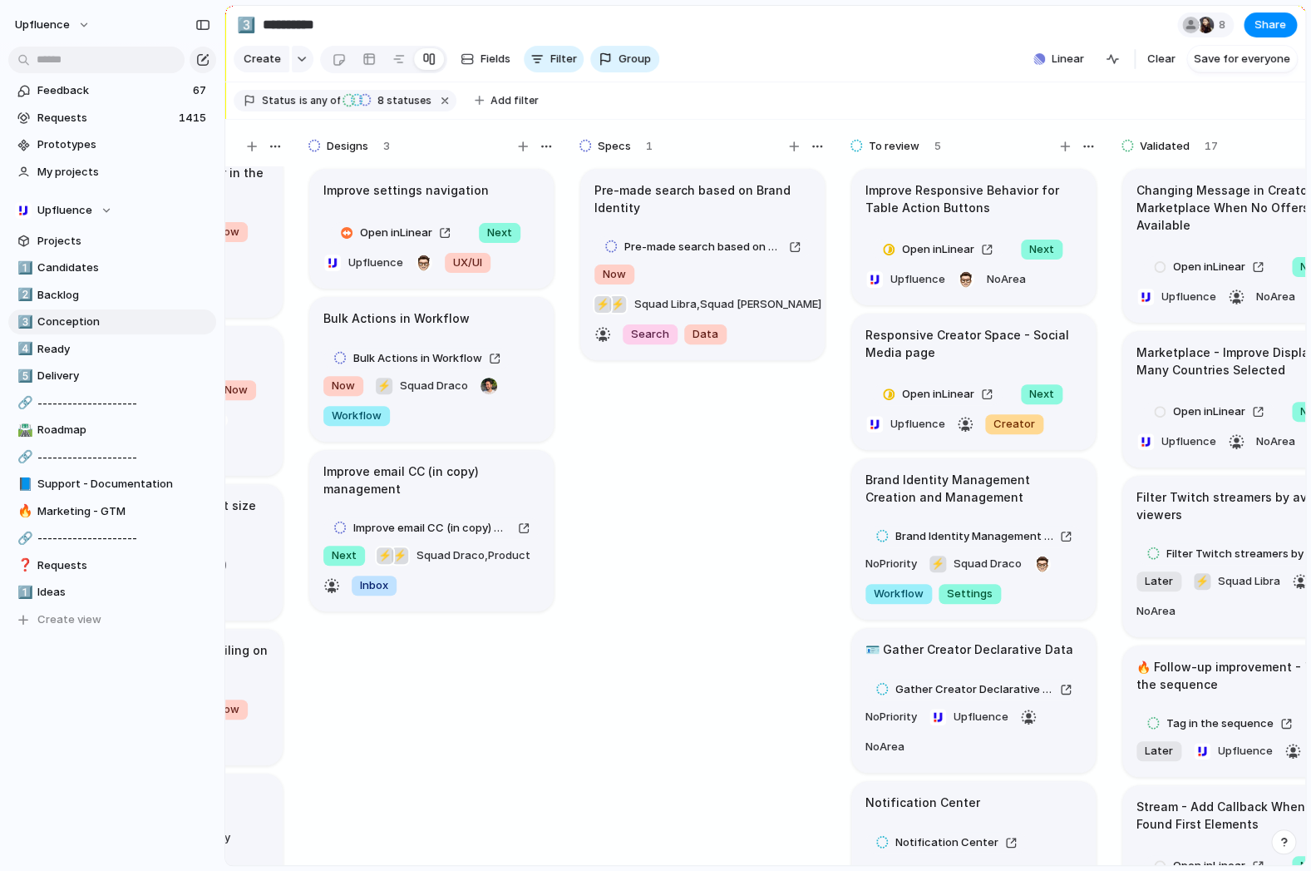
click at [1033, 16] on section "**********" at bounding box center [765, 24] width 1080 height 37
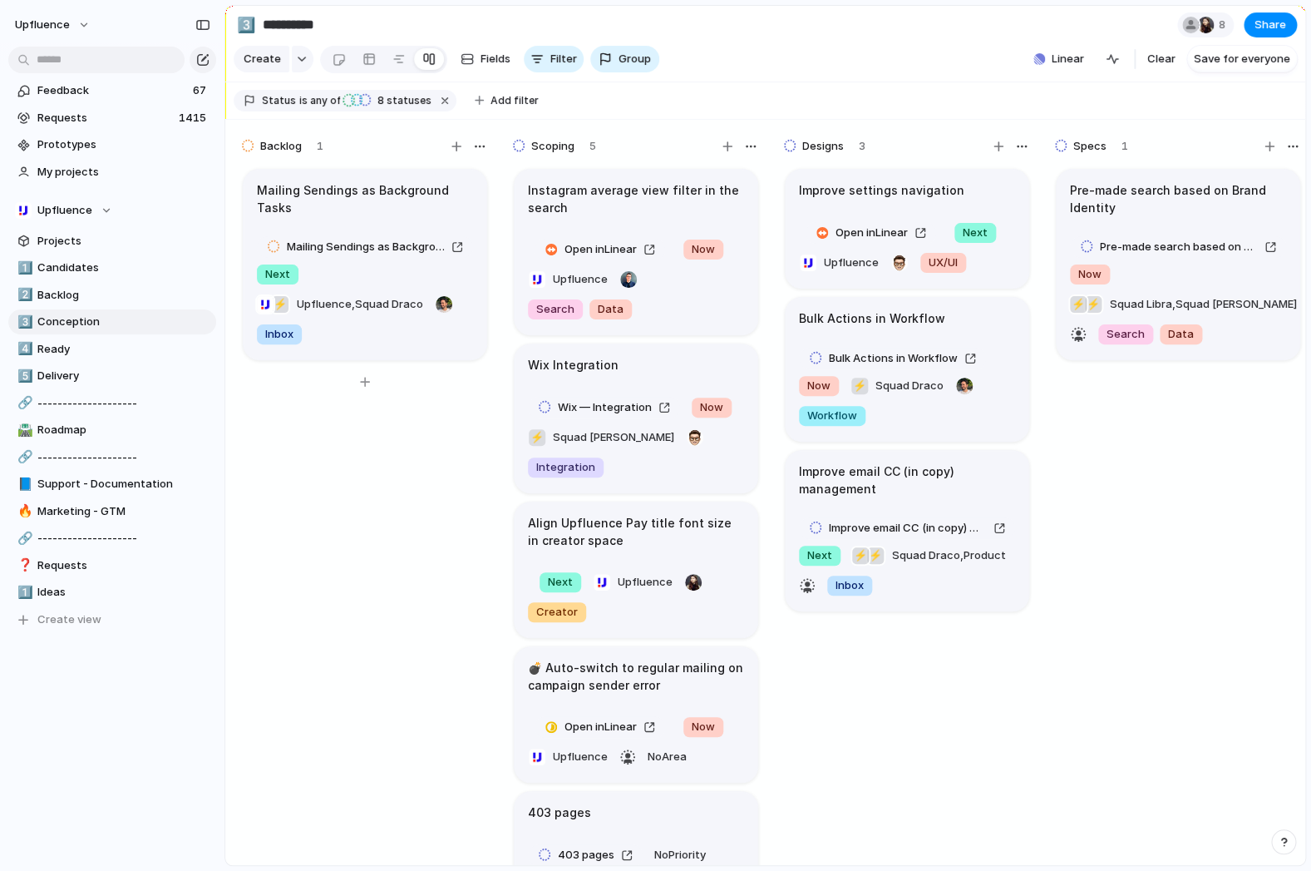
click at [413, 700] on div "Mailing Sendings as Background Tasks Mailing Sendings as Background Tasks Next …" at bounding box center [364, 523] width 249 height 714
click at [470, 685] on div "Mailing Sendings as Background Tasks Mailing Sendings as Background Tasks Next …" at bounding box center [364, 523] width 249 height 714
click at [592, 205] on h1 "Instagram average view filter in the search" at bounding box center [636, 198] width 216 height 35
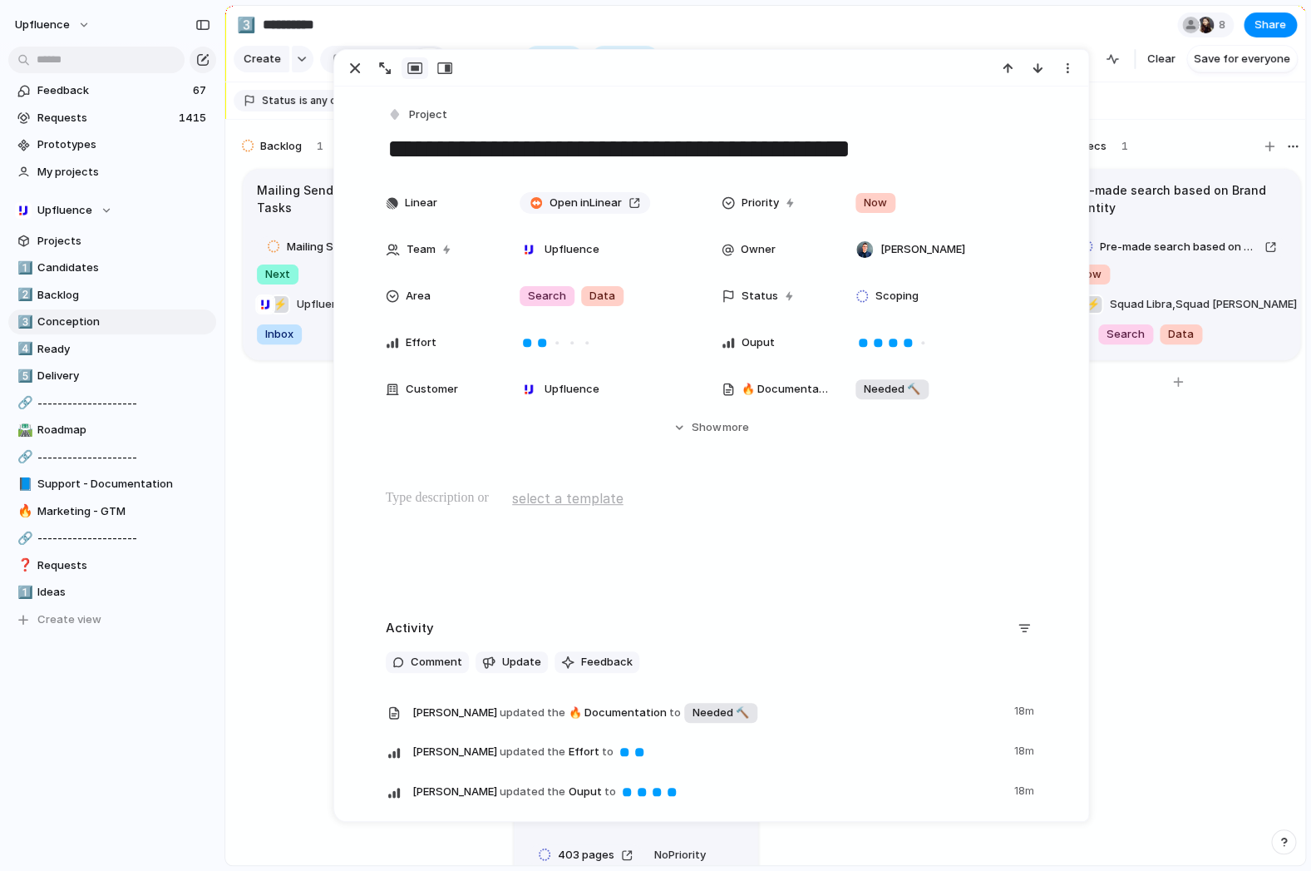
click at [1186, 513] on div "Pre-made search based on Brand Identity Pre-made search based on Brand Identity…" at bounding box center [1178, 523] width 249 height 714
